Goal: Task Accomplishment & Management: Manage account settings

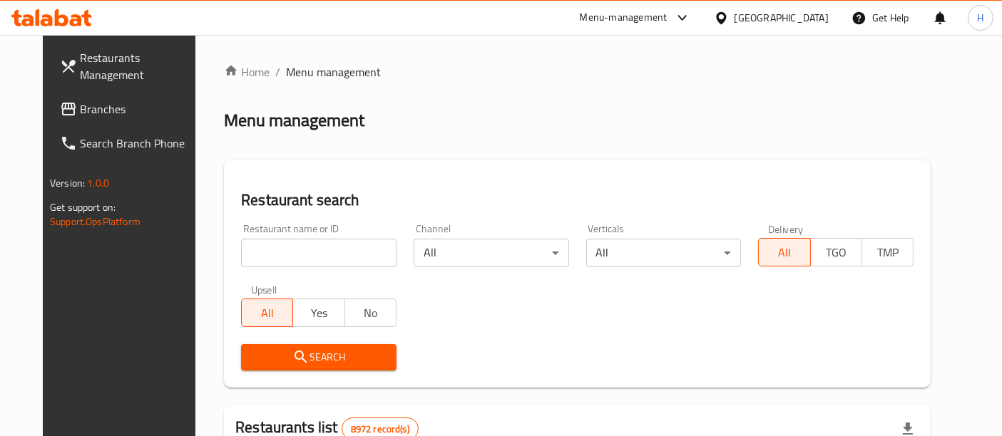
click at [314, 243] on div at bounding box center [501, 218] width 1002 height 436
click at [315, 248] on input "search" at bounding box center [318, 253] width 155 height 29
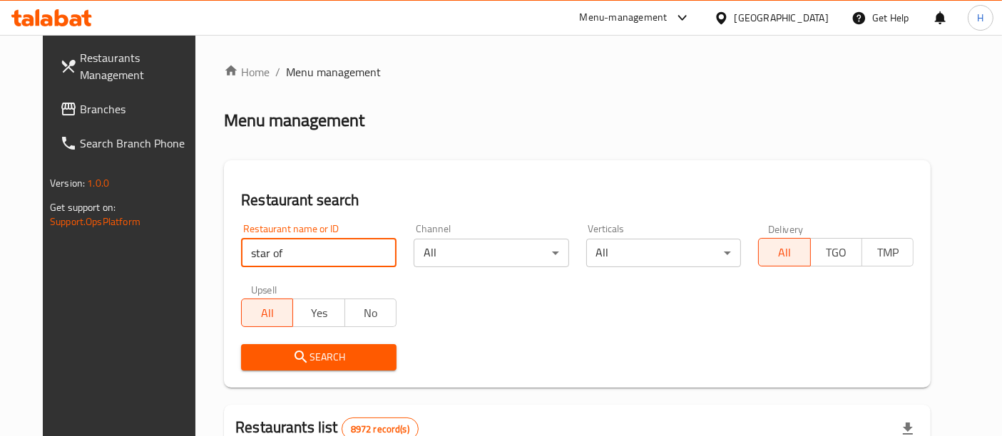
type input "star of"
click button "Search" at bounding box center [318, 357] width 155 height 26
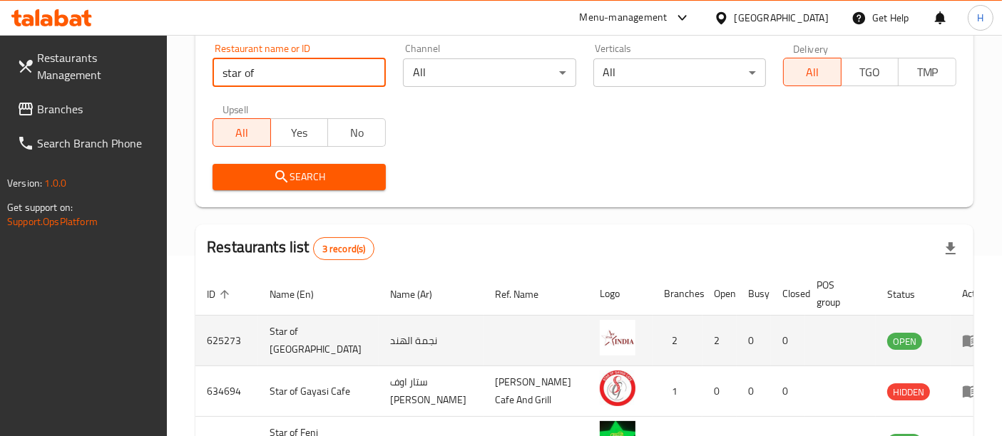
scroll to position [276, 0]
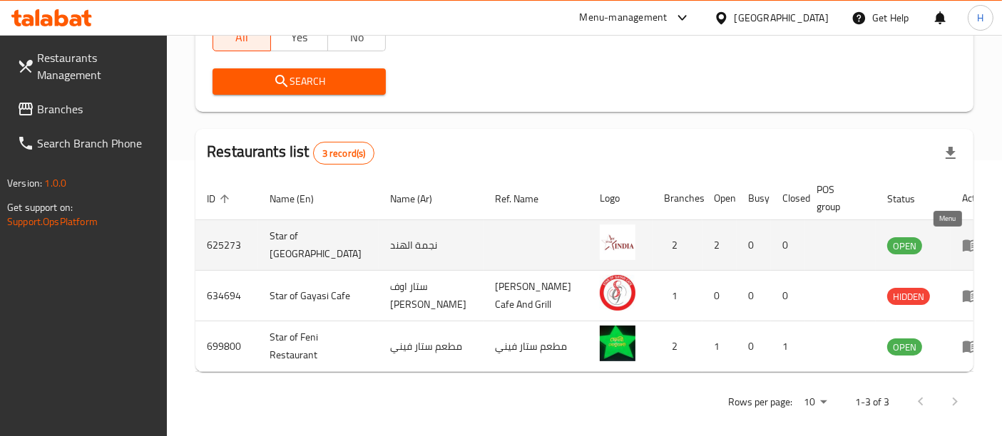
click at [962, 247] on icon "enhanced table" at bounding box center [970, 245] width 17 height 17
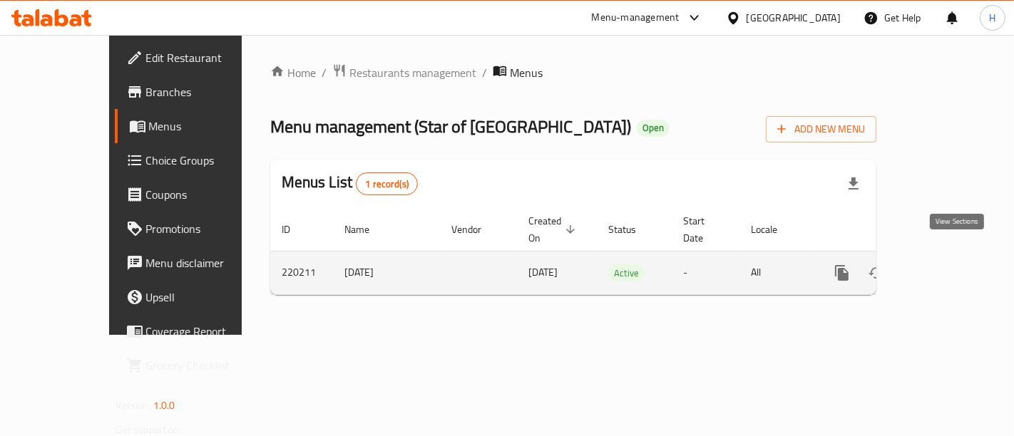
click at [953, 265] on icon "enhanced table" at bounding box center [944, 273] width 17 height 17
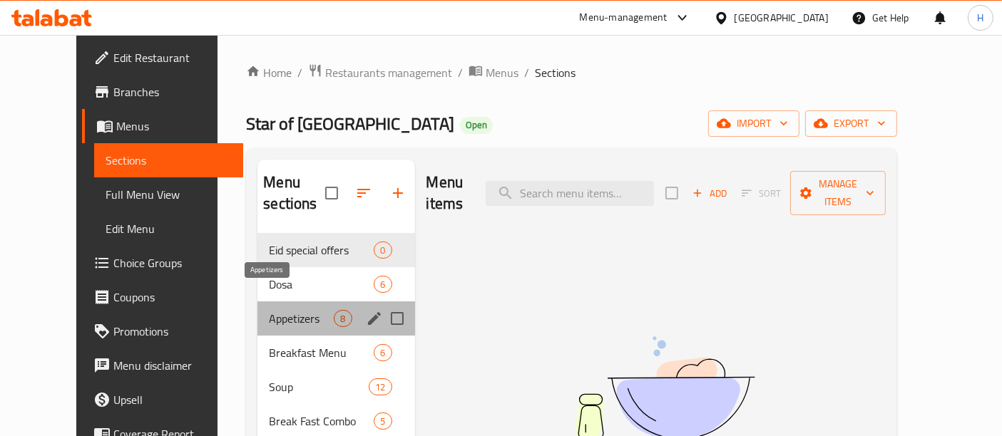
click at [269, 310] on span "Appetizers" at bounding box center [301, 318] width 65 height 17
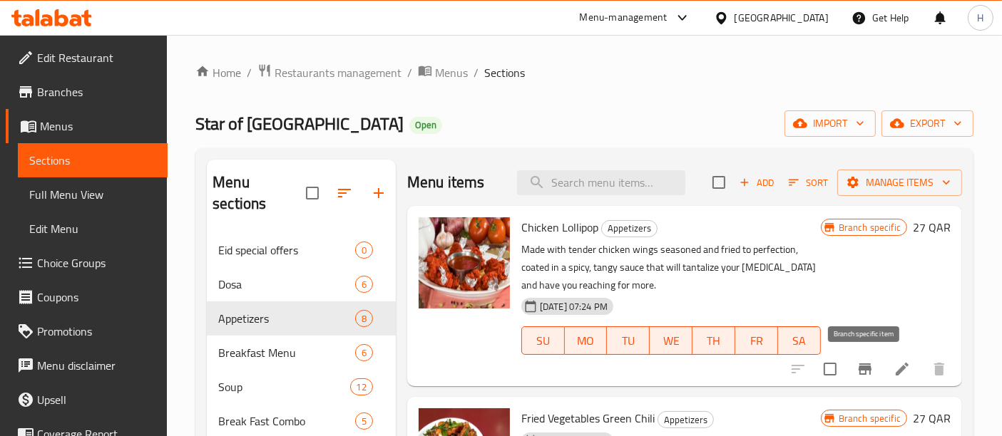
click at [862, 374] on icon "Branch-specific-item" at bounding box center [864, 369] width 13 height 11
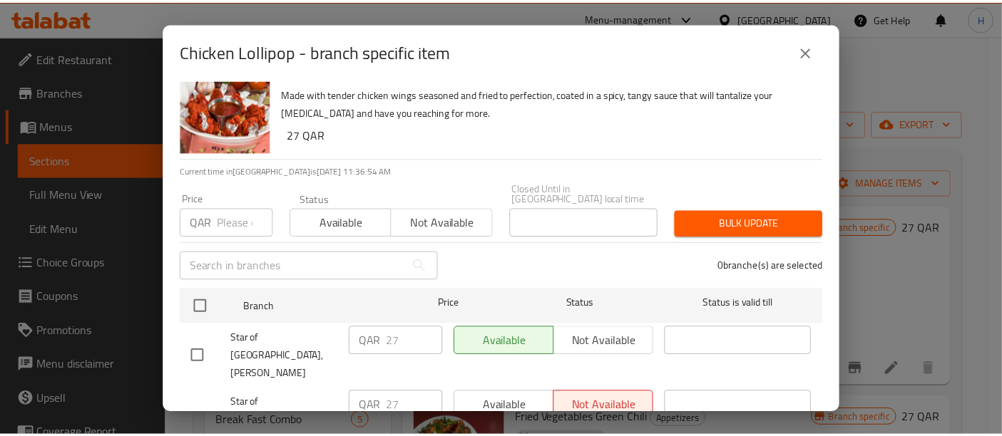
scroll to position [33, 0]
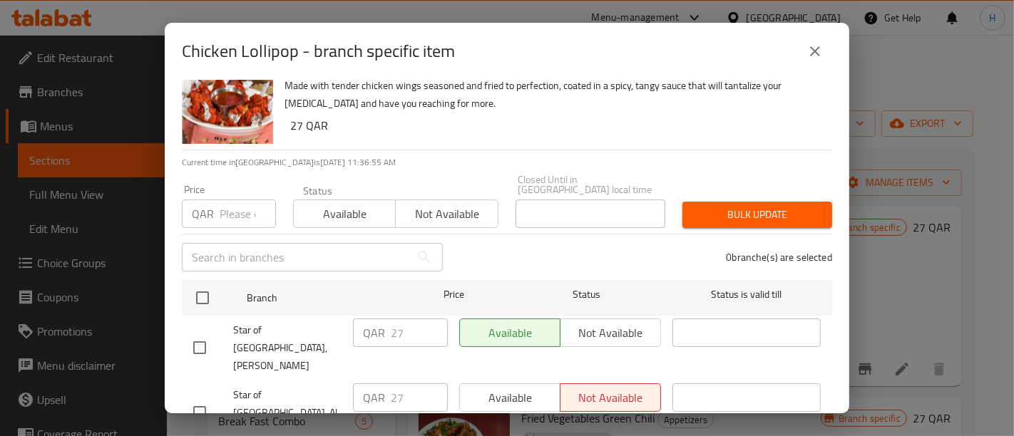
click at [819, 48] on icon "close" at bounding box center [814, 51] width 17 height 17
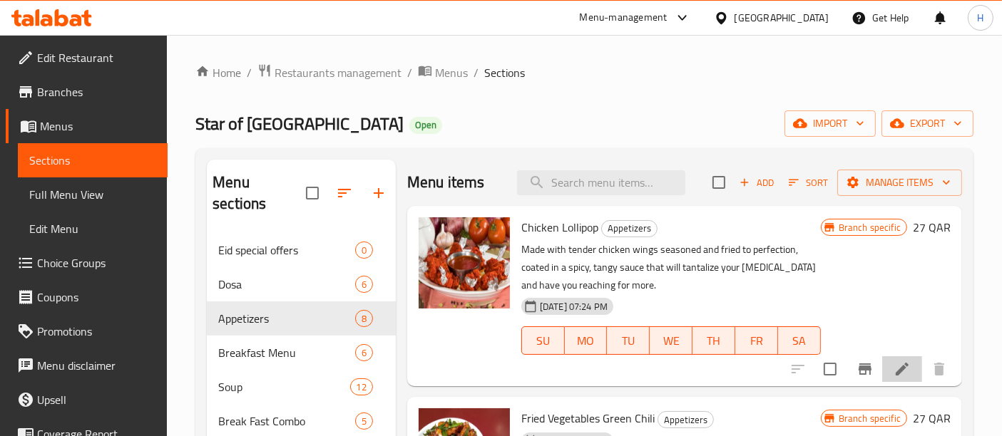
click at [911, 367] on li at bounding box center [902, 370] width 40 height 26
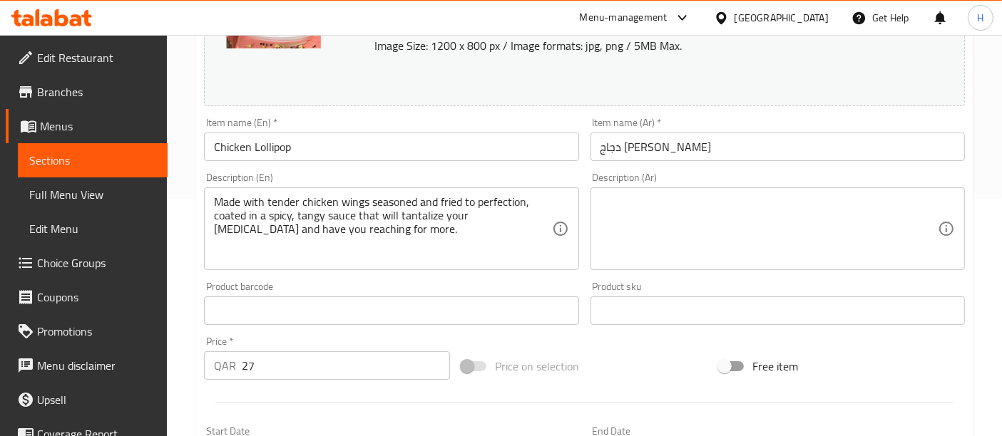
scroll to position [79, 0]
